Goal: Task Accomplishment & Management: Manage account settings

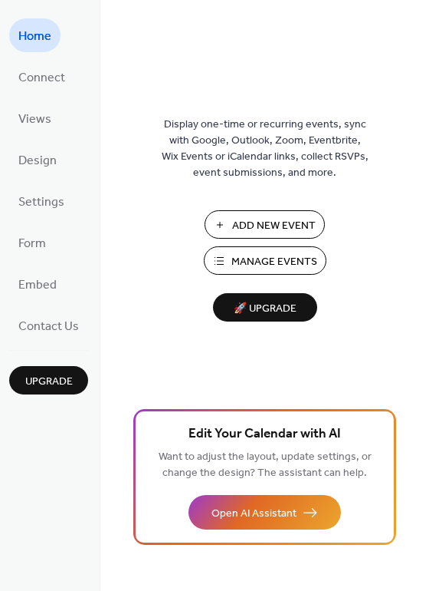
click at [314, 254] on span "Manage Events" at bounding box center [275, 262] width 86 height 16
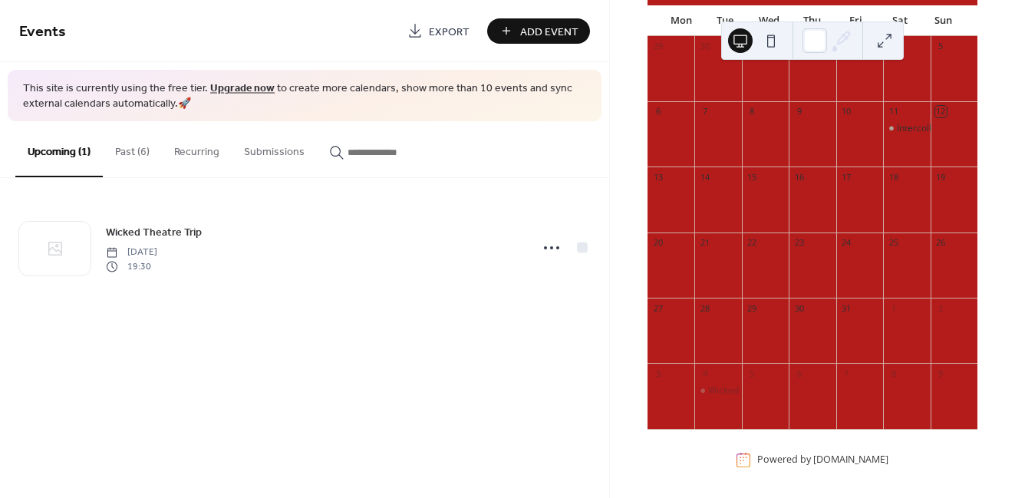
scroll to position [144, 0]
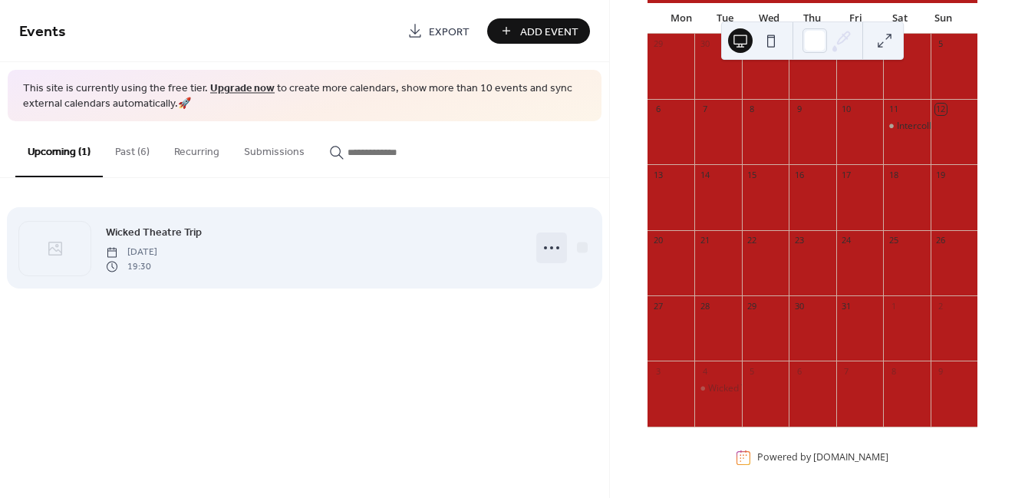
click at [548, 243] on icon at bounding box center [551, 247] width 25 height 25
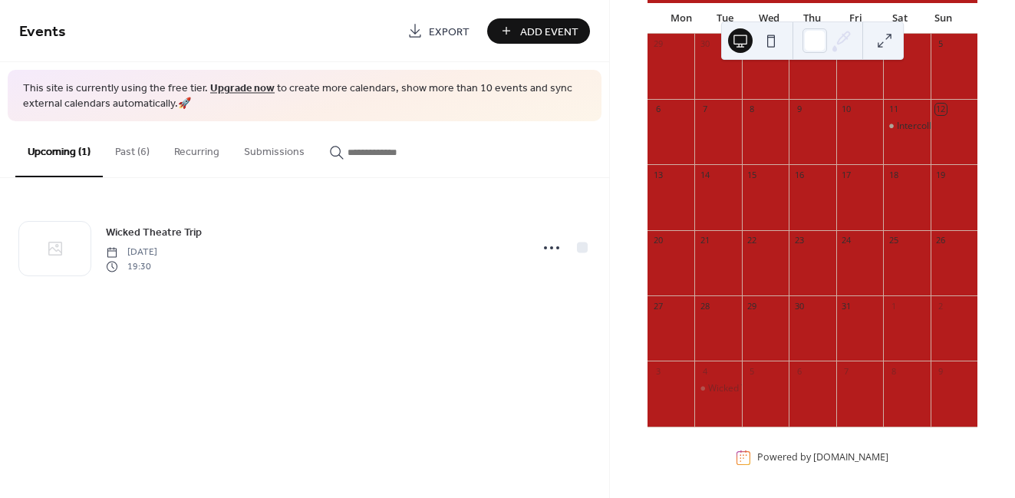
click at [120, 153] on button "Past (6)" at bounding box center [132, 148] width 59 height 54
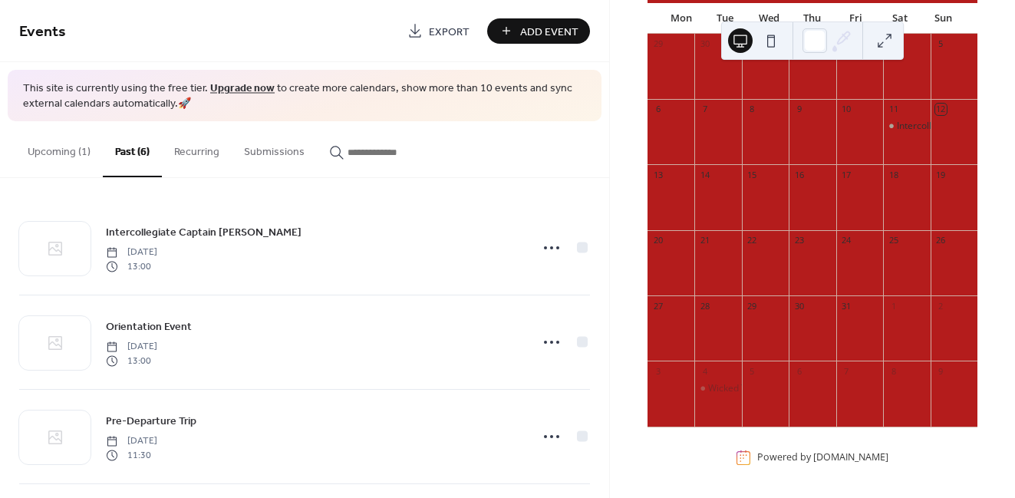
click at [51, 146] on button "Upcoming (1)" at bounding box center [58, 148] width 87 height 54
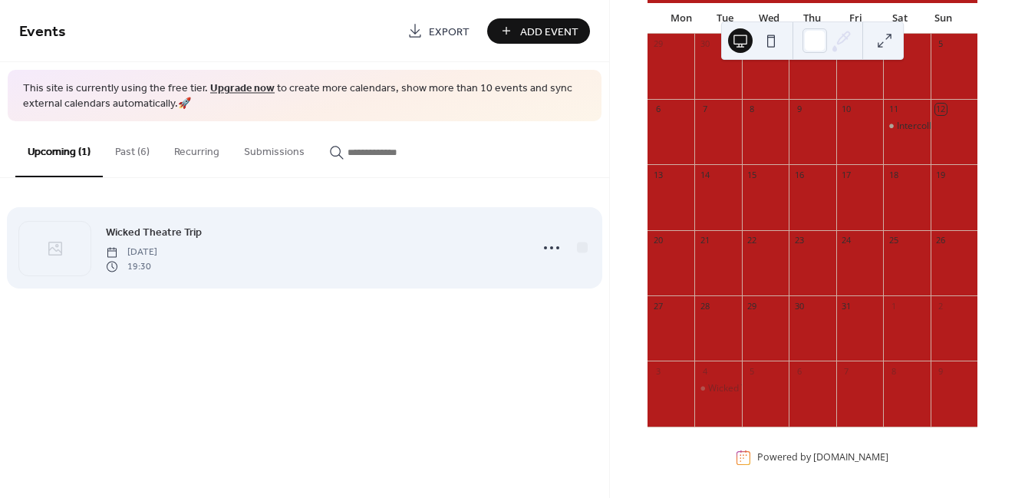
click at [163, 234] on span "Wicked Theatre Trip" at bounding box center [154, 233] width 96 height 16
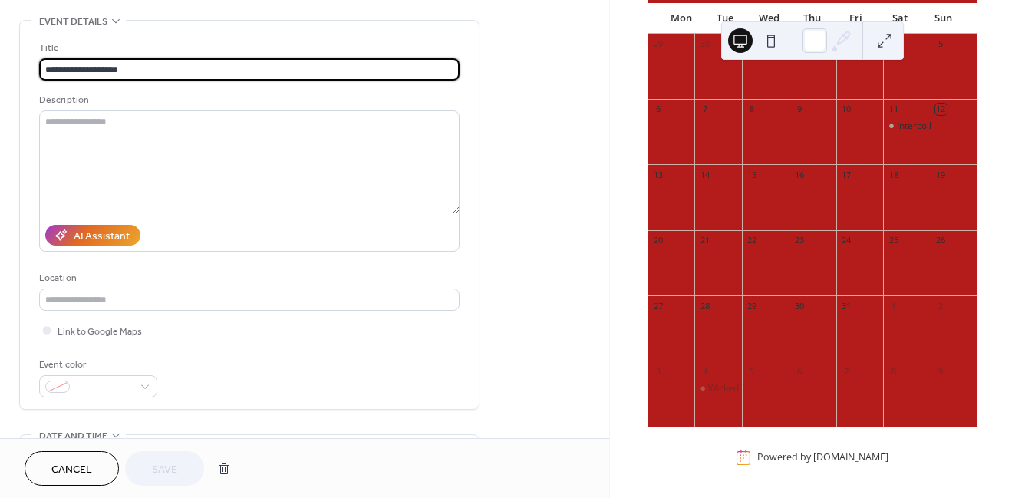
scroll to position [77, 0]
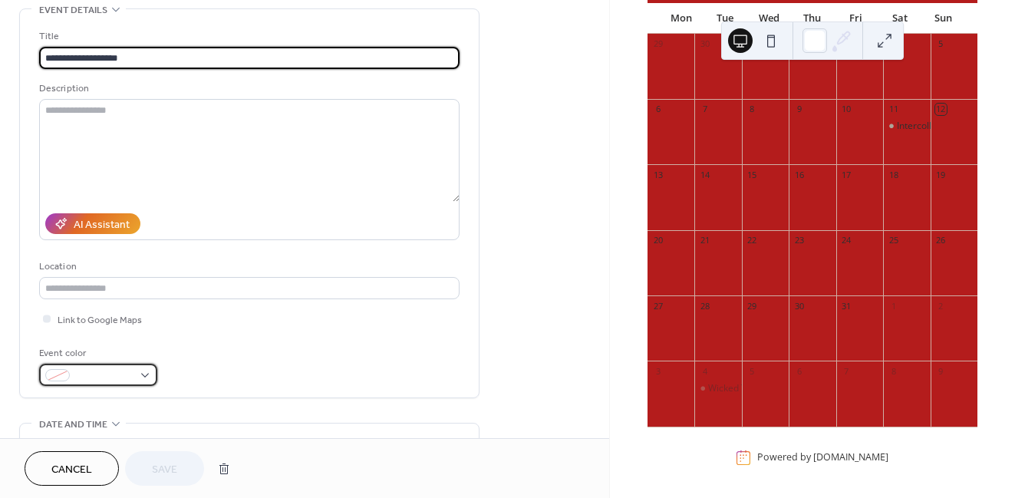
click at [133, 380] on div at bounding box center [98, 375] width 118 height 22
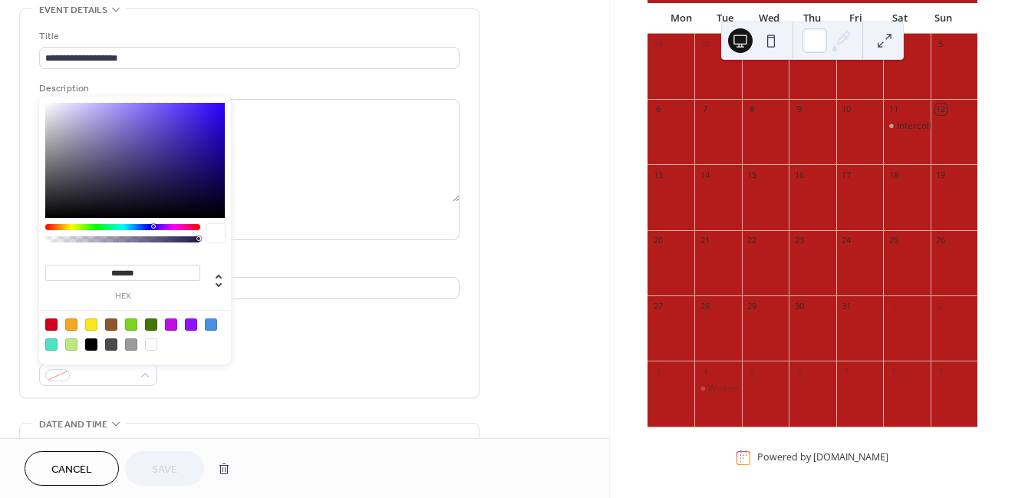
click at [170, 321] on div at bounding box center [171, 324] width 12 height 12
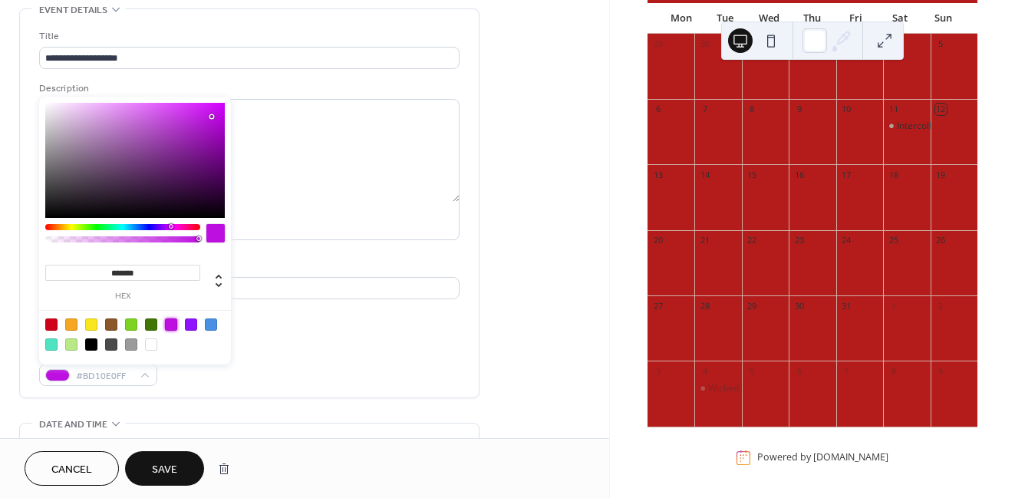
click at [54, 324] on div at bounding box center [51, 324] width 12 height 12
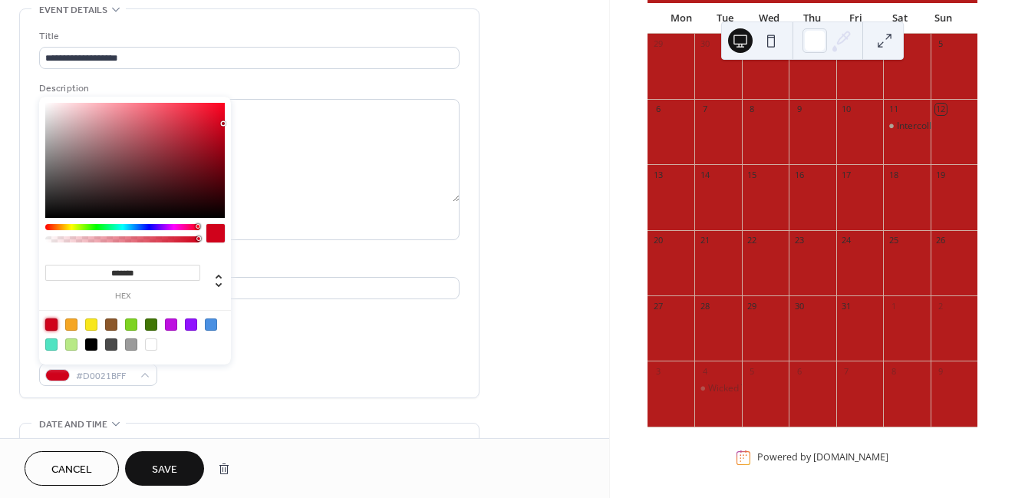
click at [153, 324] on div at bounding box center [151, 324] width 12 height 12
type input "*******"
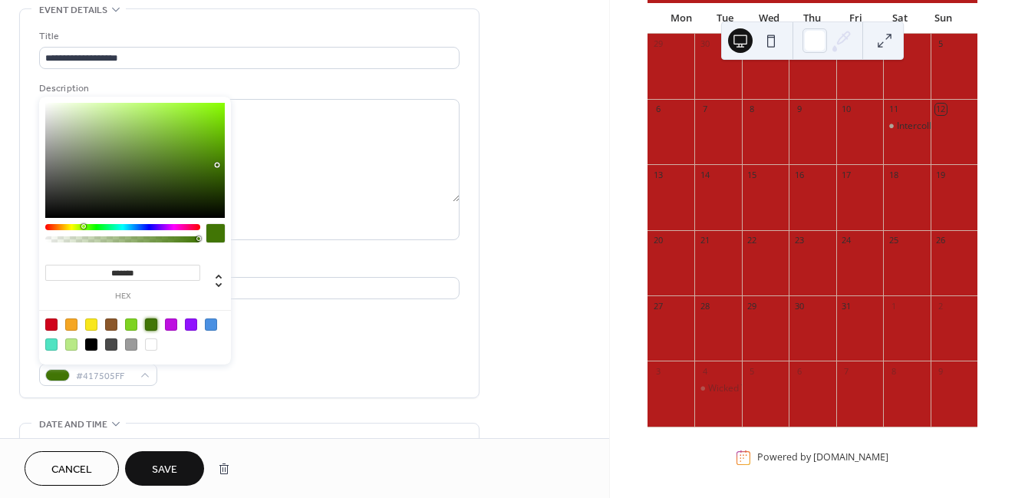
click at [166, 462] on span "Save" at bounding box center [164, 470] width 25 height 16
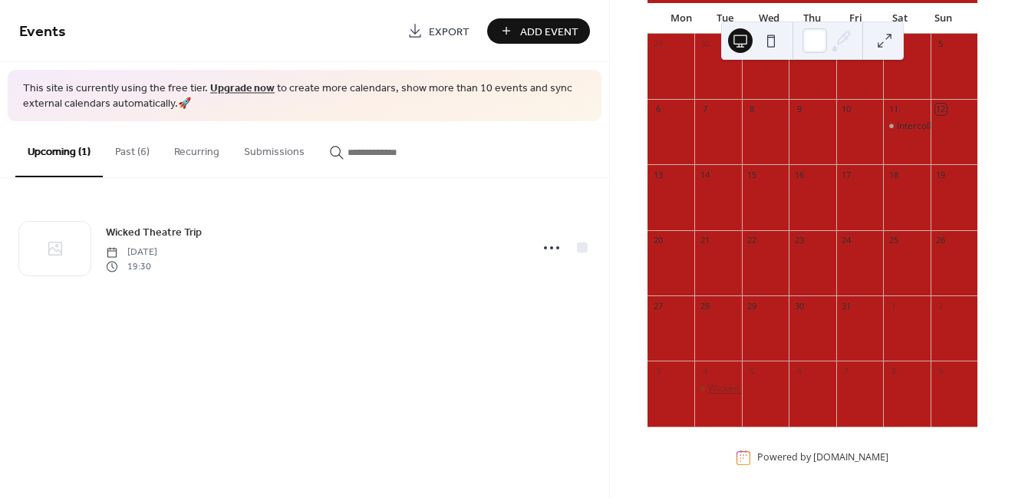
click at [732, 390] on div "Wicked Theatre Trip" at bounding box center [751, 388] width 86 height 13
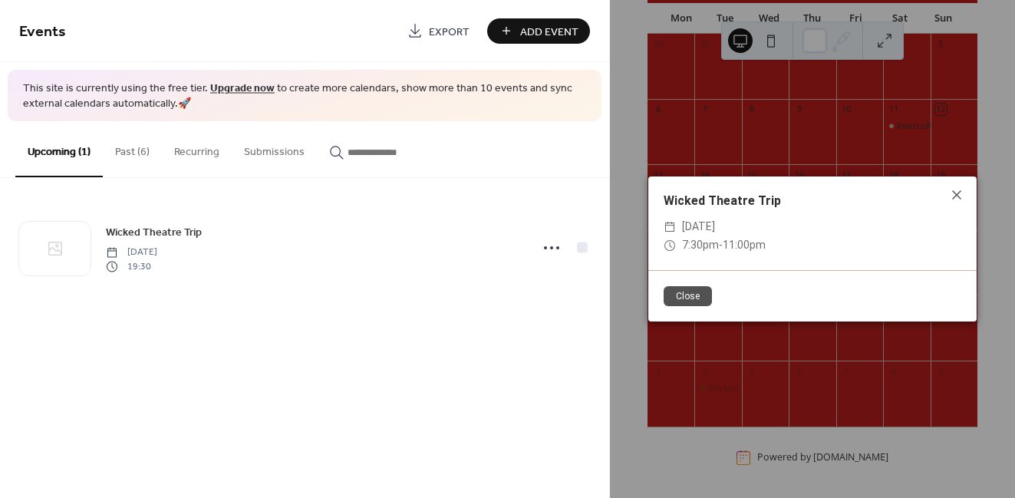
click at [686, 299] on button "Close" at bounding box center [687, 296] width 48 height 20
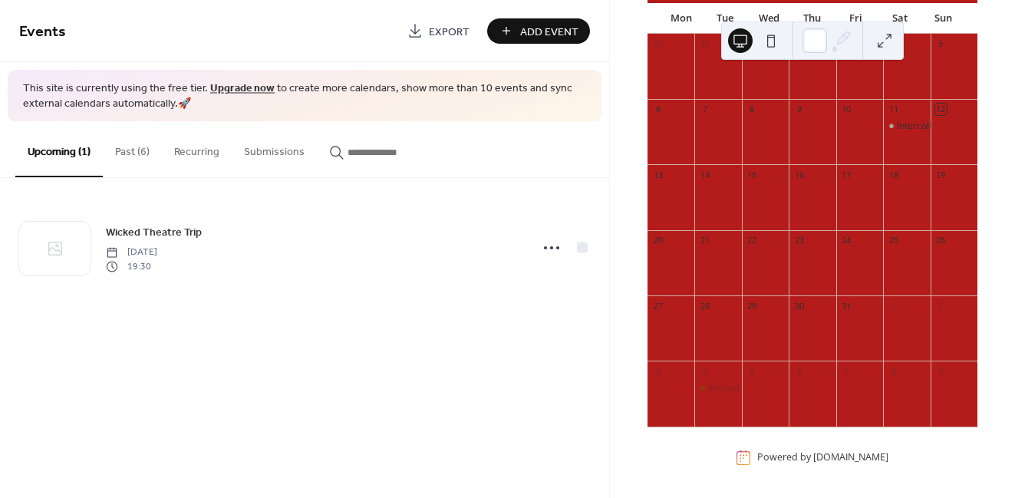
click at [775, 39] on button at bounding box center [770, 40] width 25 height 25
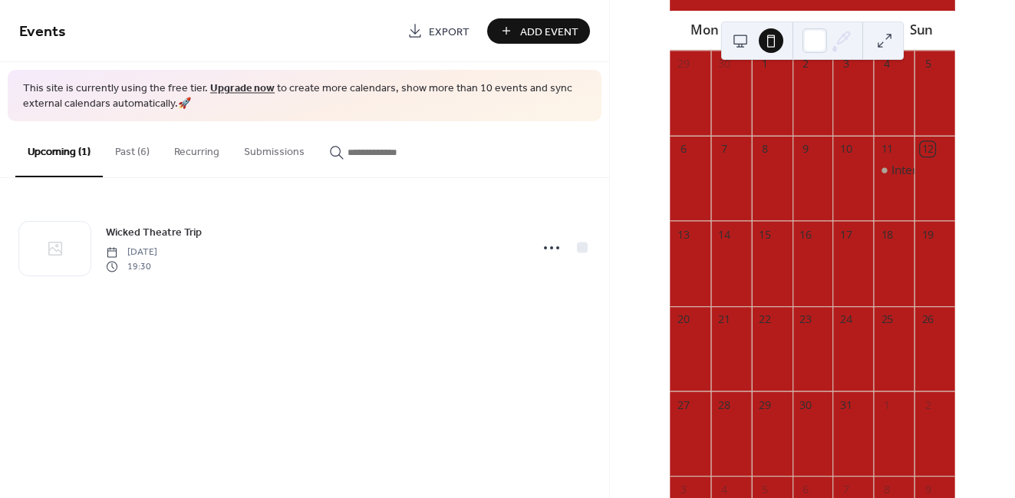
scroll to position [53, 0]
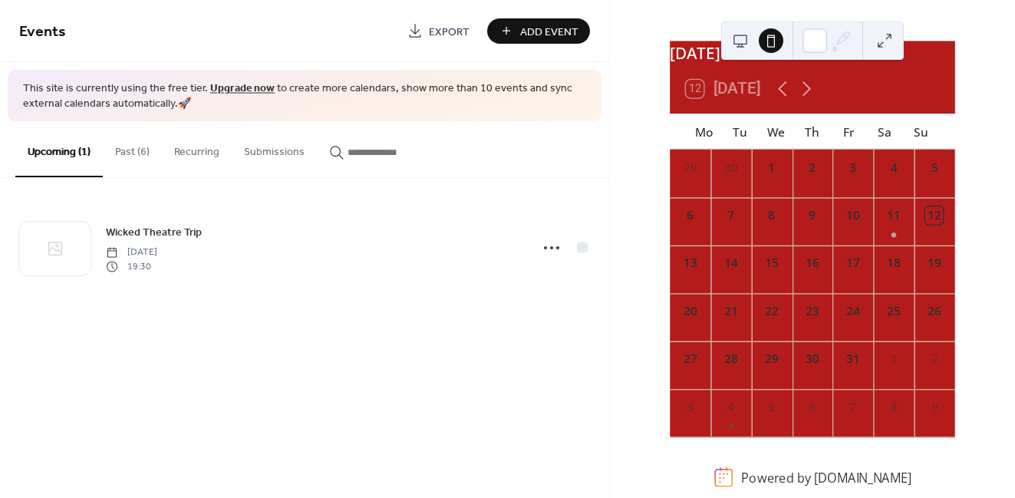
click at [737, 44] on button at bounding box center [740, 40] width 25 height 25
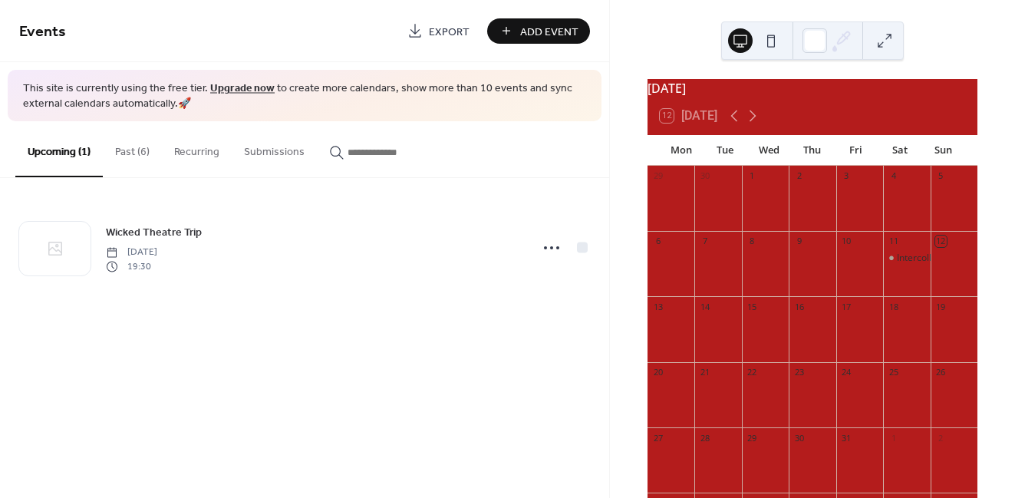
scroll to position [84, 0]
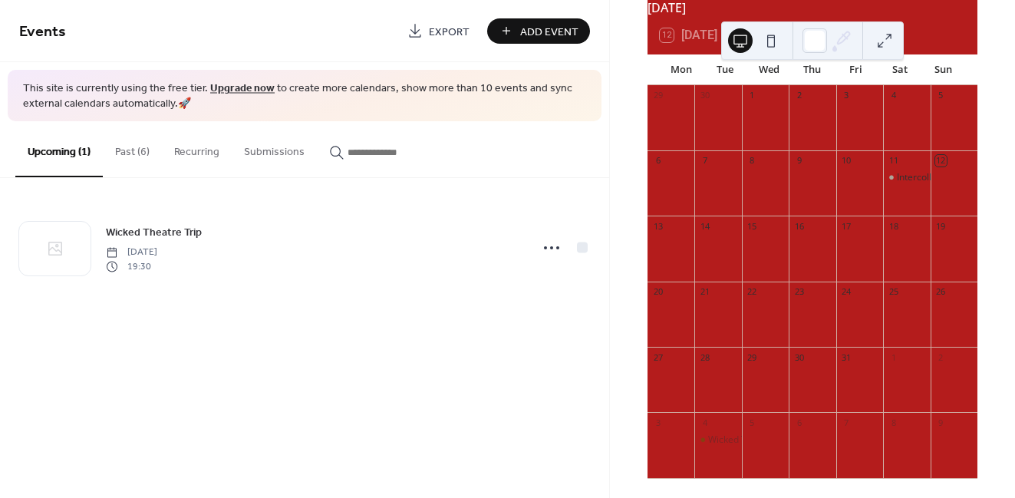
click at [441, 33] on span "Export" at bounding box center [449, 32] width 41 height 16
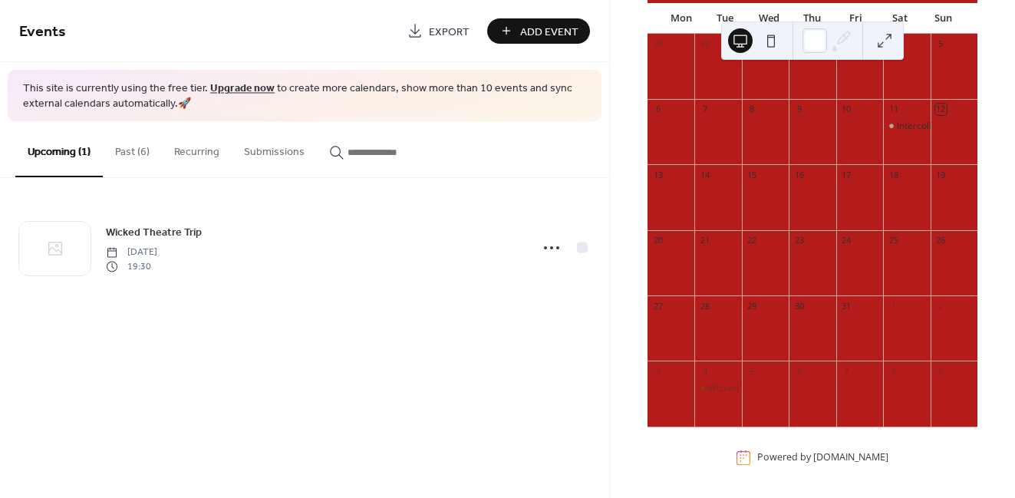
scroll to position [0, 0]
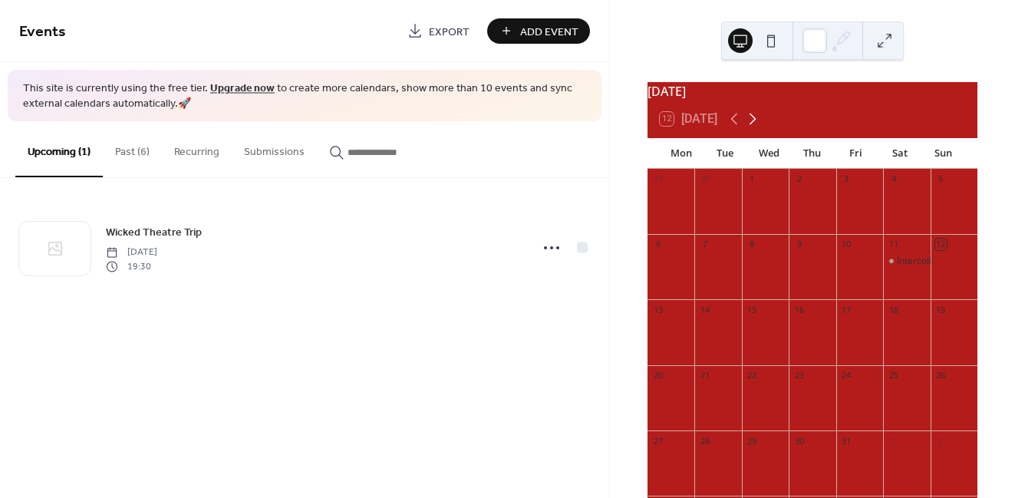
click at [756, 122] on icon at bounding box center [752, 119] width 18 height 18
click at [810, 41] on div at bounding box center [814, 40] width 25 height 25
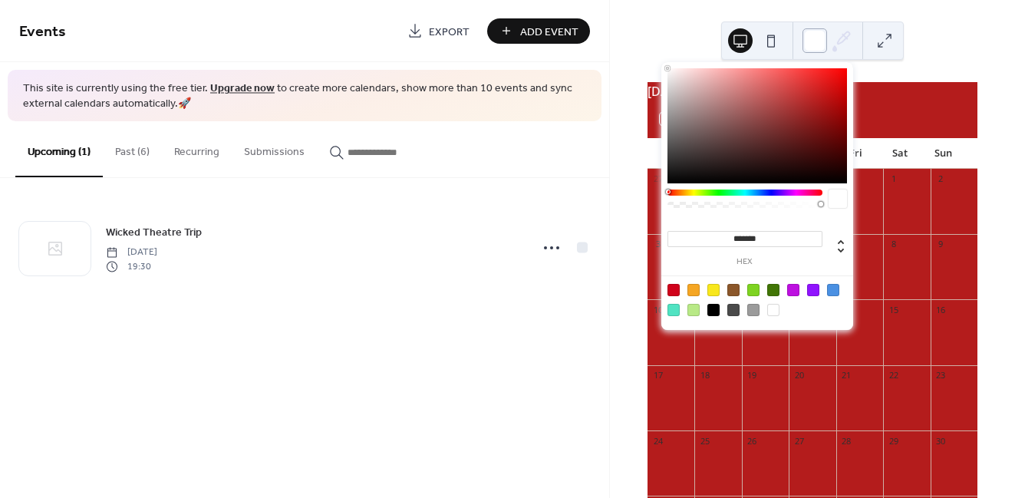
click at [810, 41] on div at bounding box center [814, 40] width 25 height 25
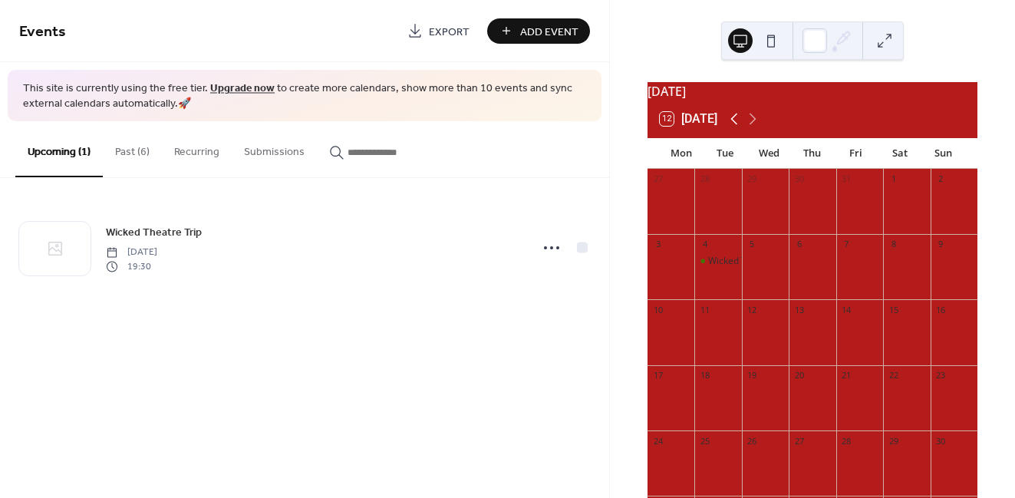
click at [735, 123] on icon at bounding box center [734, 119] width 18 height 18
